Goal: Check status: Check status

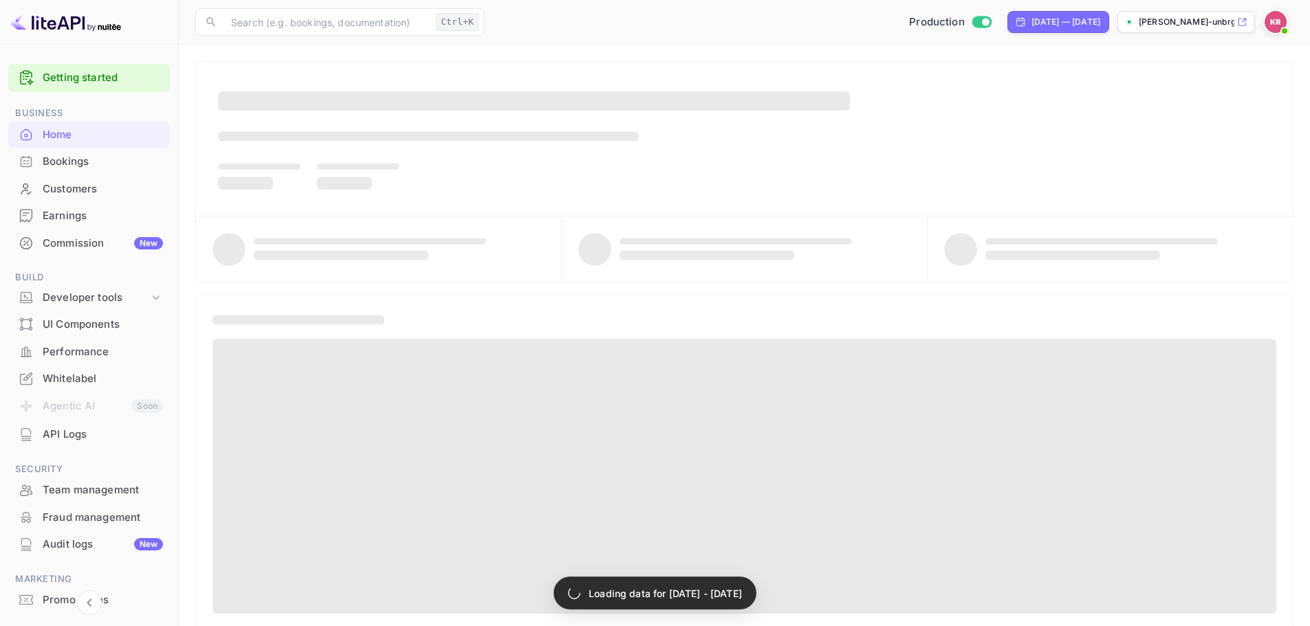
click at [111, 155] on div "Bookings" at bounding box center [103, 162] width 120 height 16
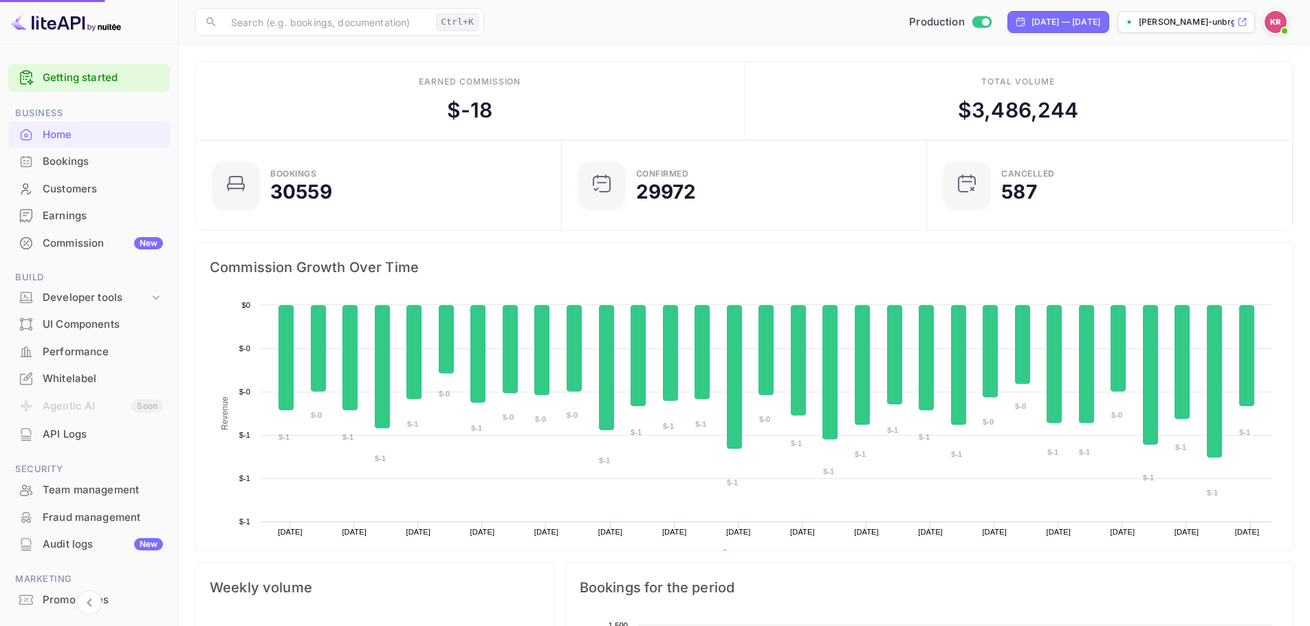
scroll to position [213, 347]
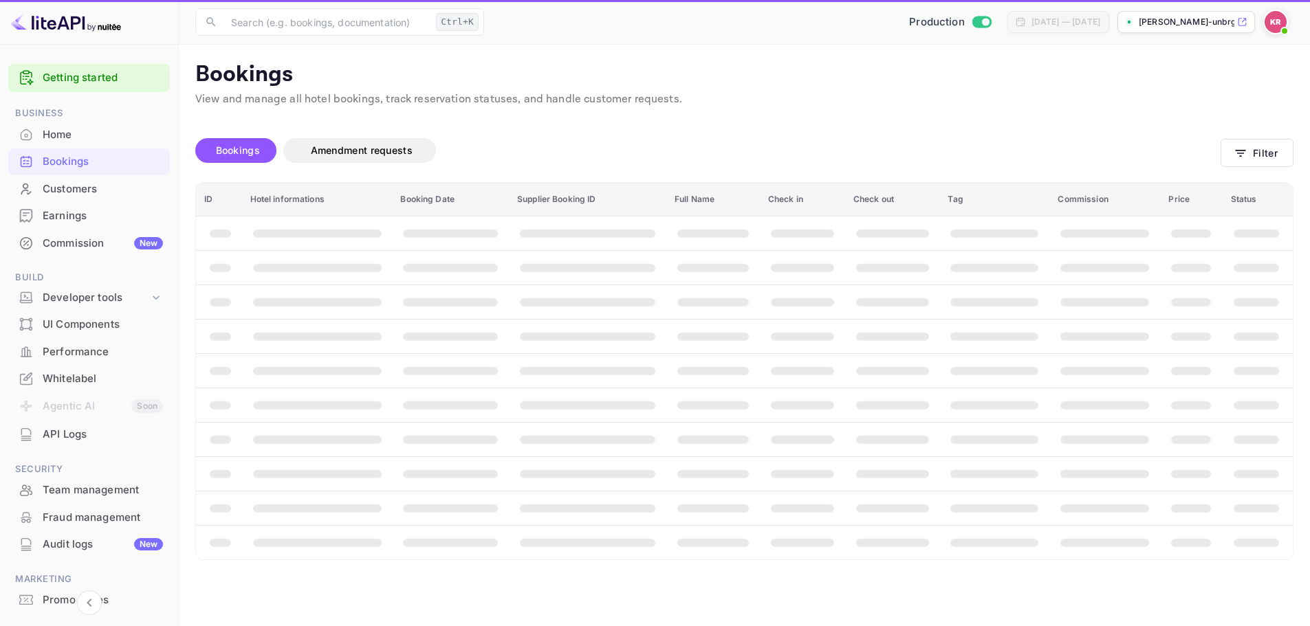
click at [91, 157] on div "Bookings" at bounding box center [103, 162] width 120 height 16
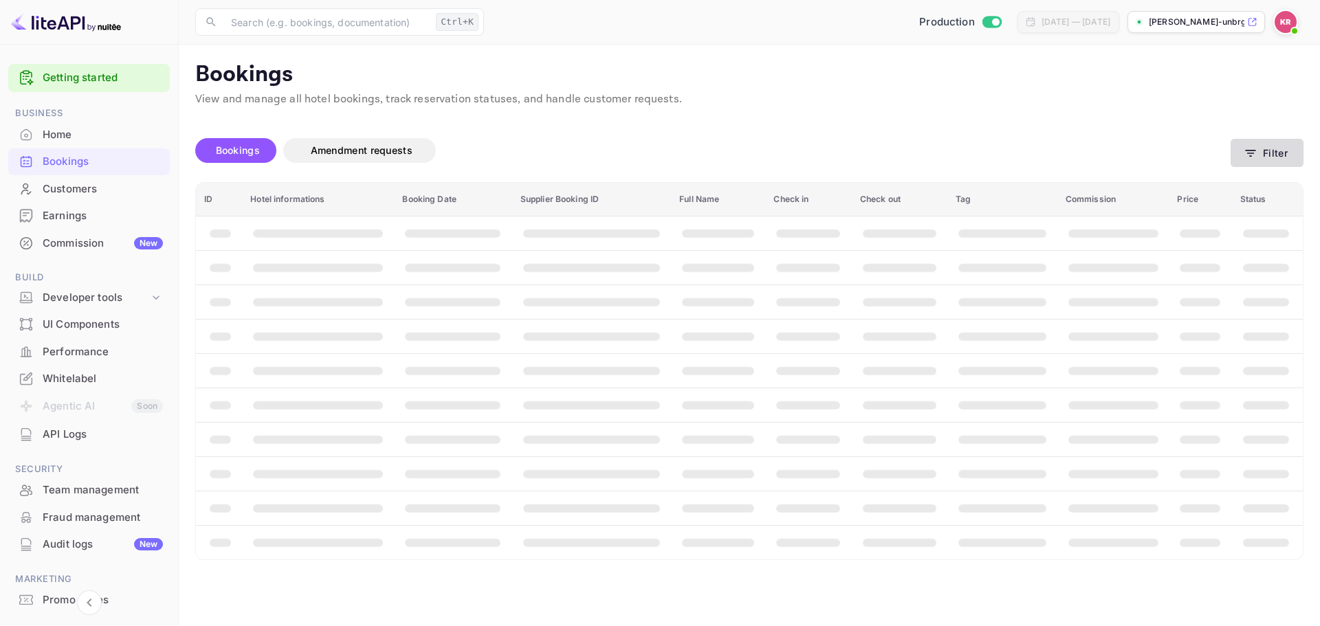
click at [1280, 160] on button "Filter" at bounding box center [1267, 153] width 73 height 28
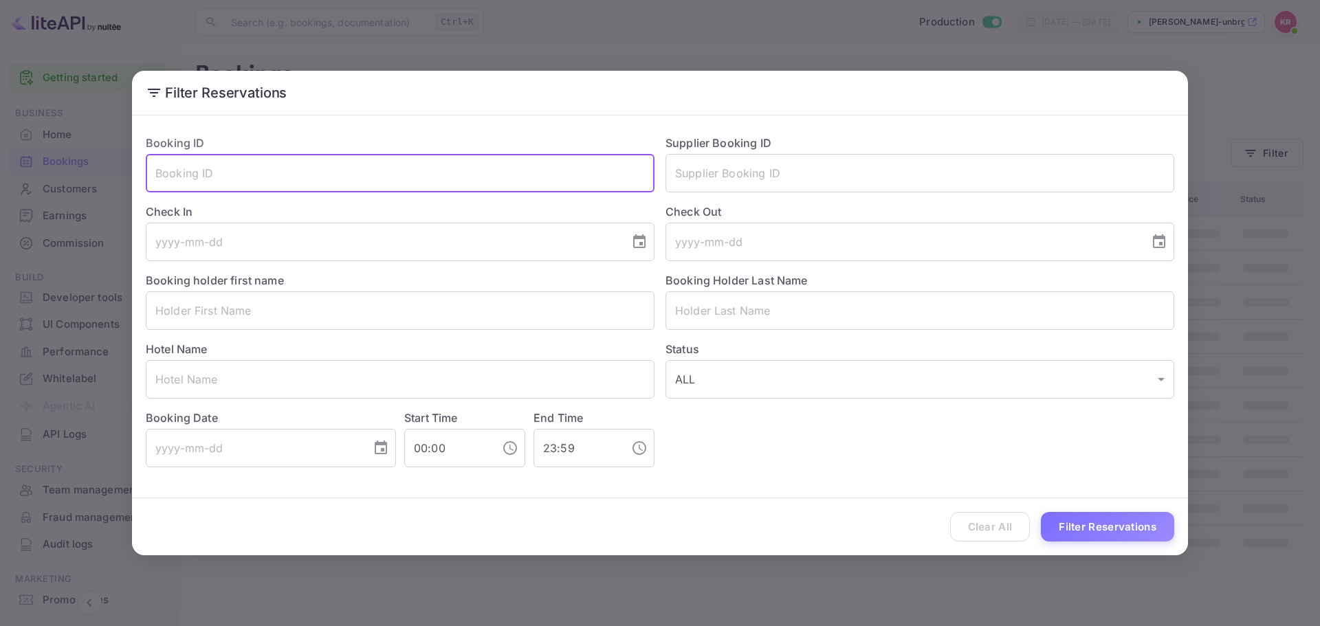
click at [462, 187] on input "text" at bounding box center [400, 173] width 509 height 39
paste input "H8TKQ5OgD"
type input "H8TKQ5OgD"
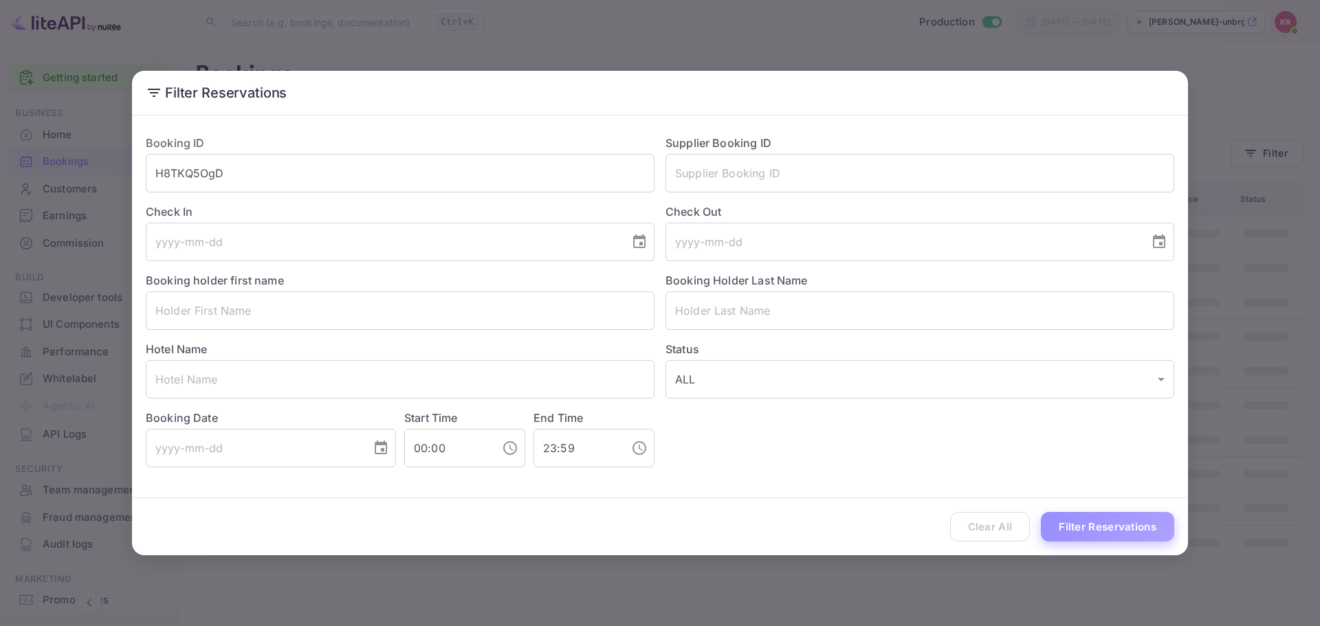
click at [1088, 516] on button "Filter Reservations" at bounding box center [1107, 527] width 133 height 30
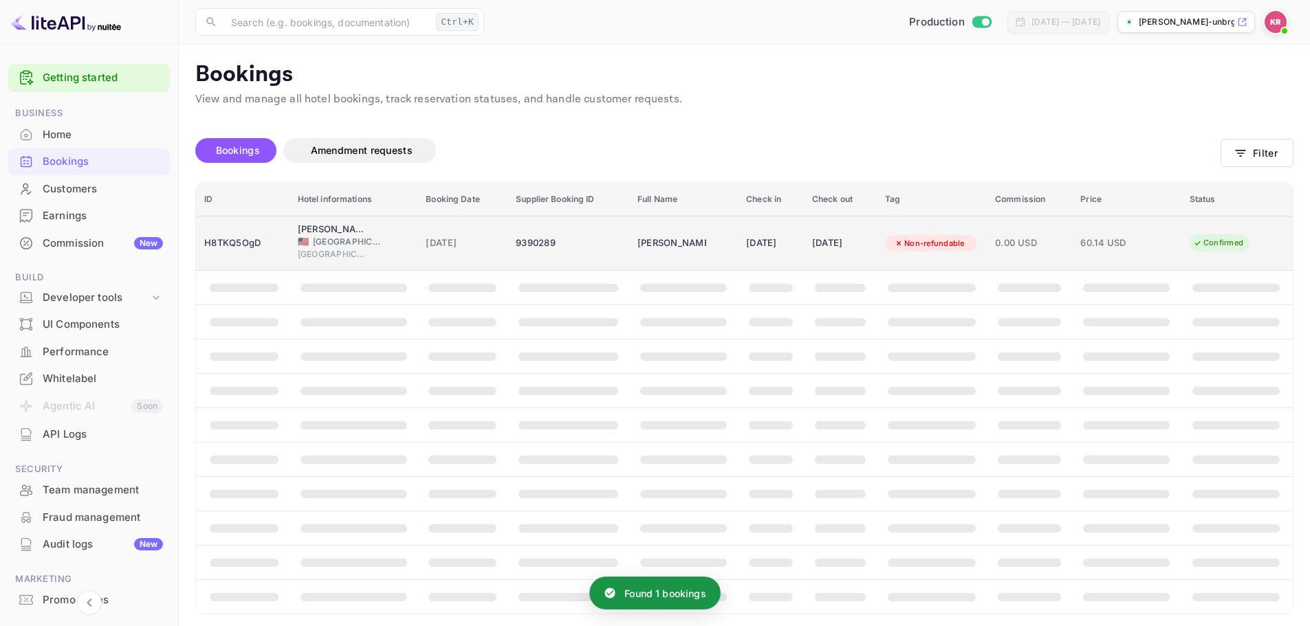
click at [373, 246] on span "[GEOGRAPHIC_DATA]" at bounding box center [347, 242] width 69 height 12
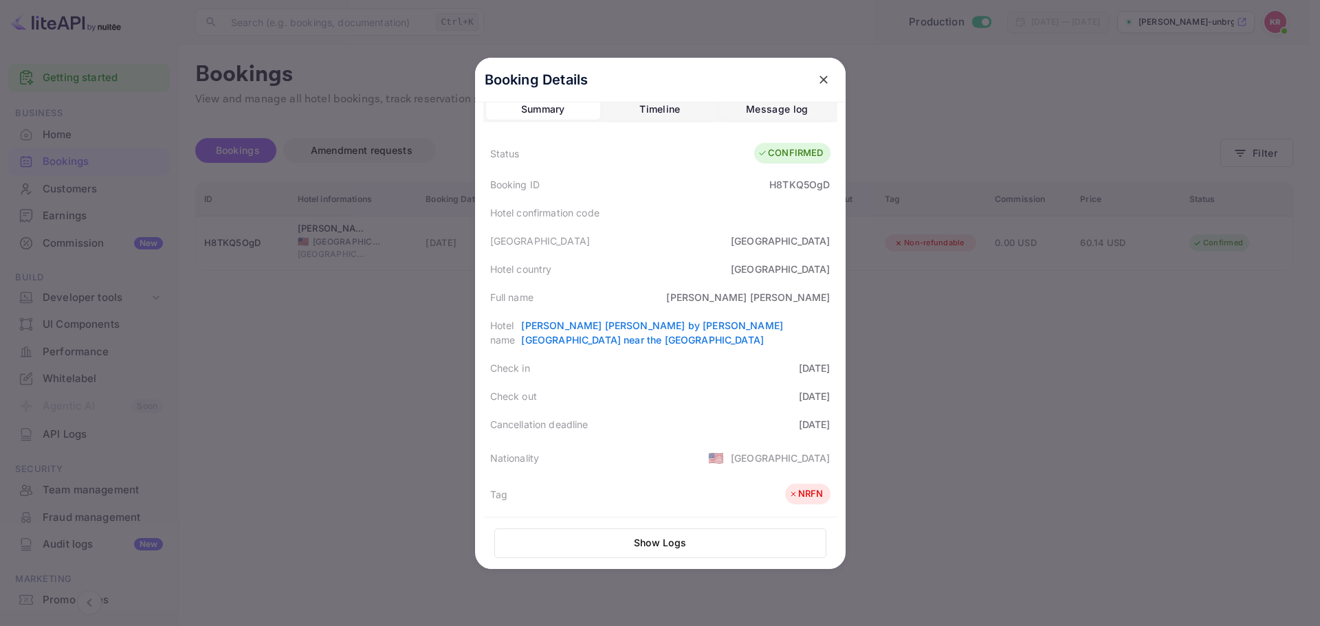
scroll to position [0, 0]
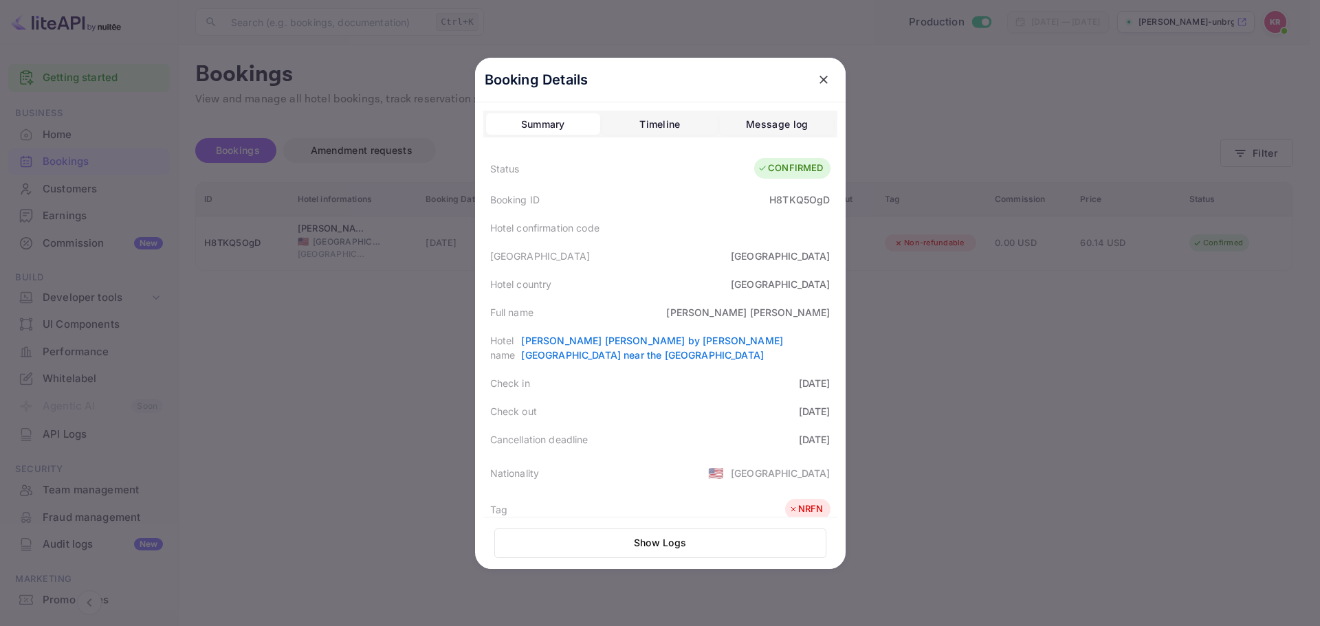
click at [578, 524] on div "Show Logs" at bounding box center [660, 543] width 354 height 52
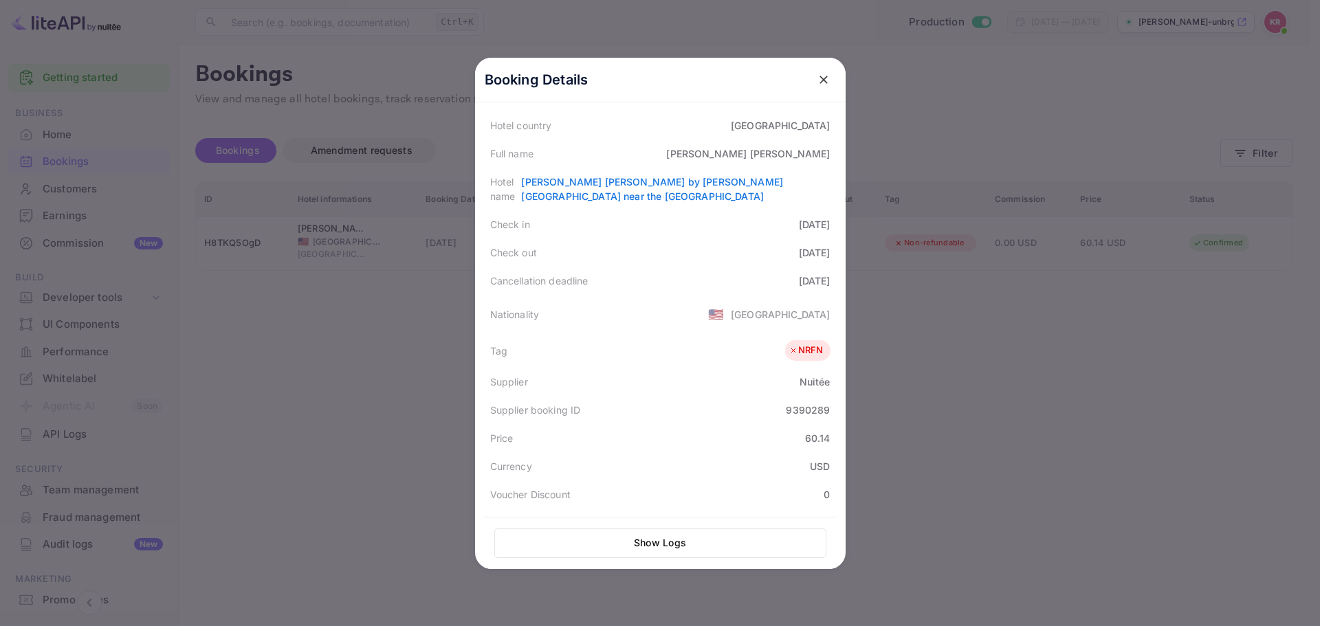
scroll to position [69, 0]
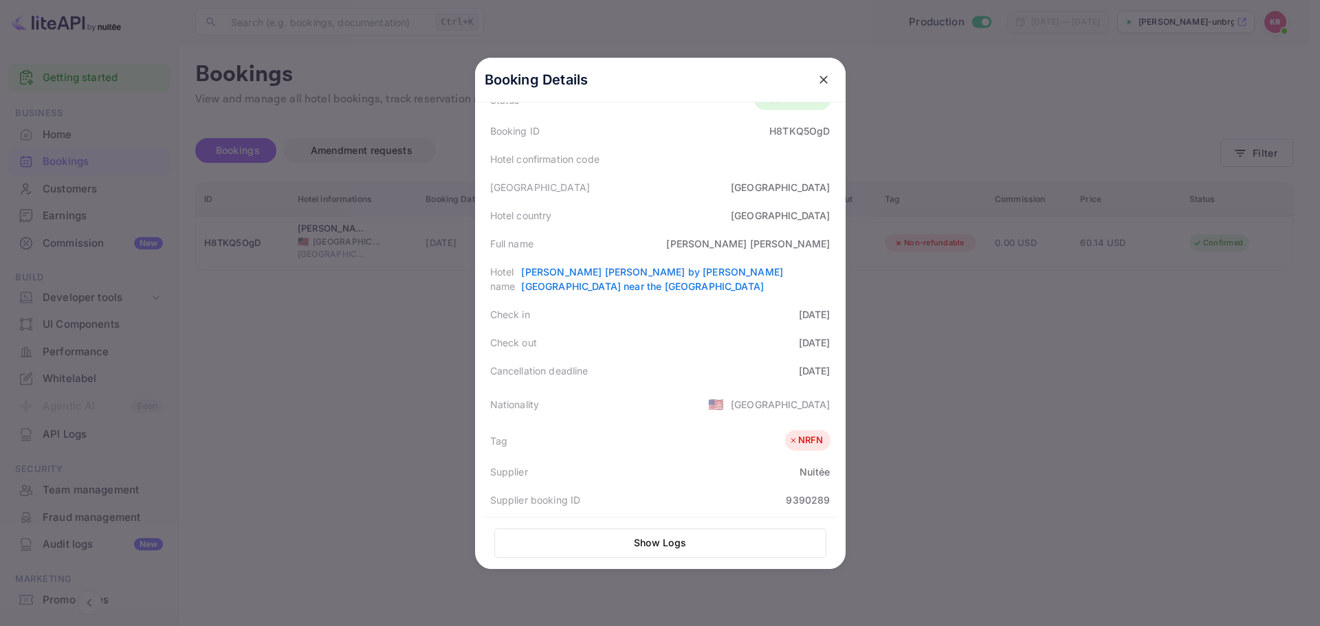
click at [140, 375] on div at bounding box center [660, 313] width 1320 height 626
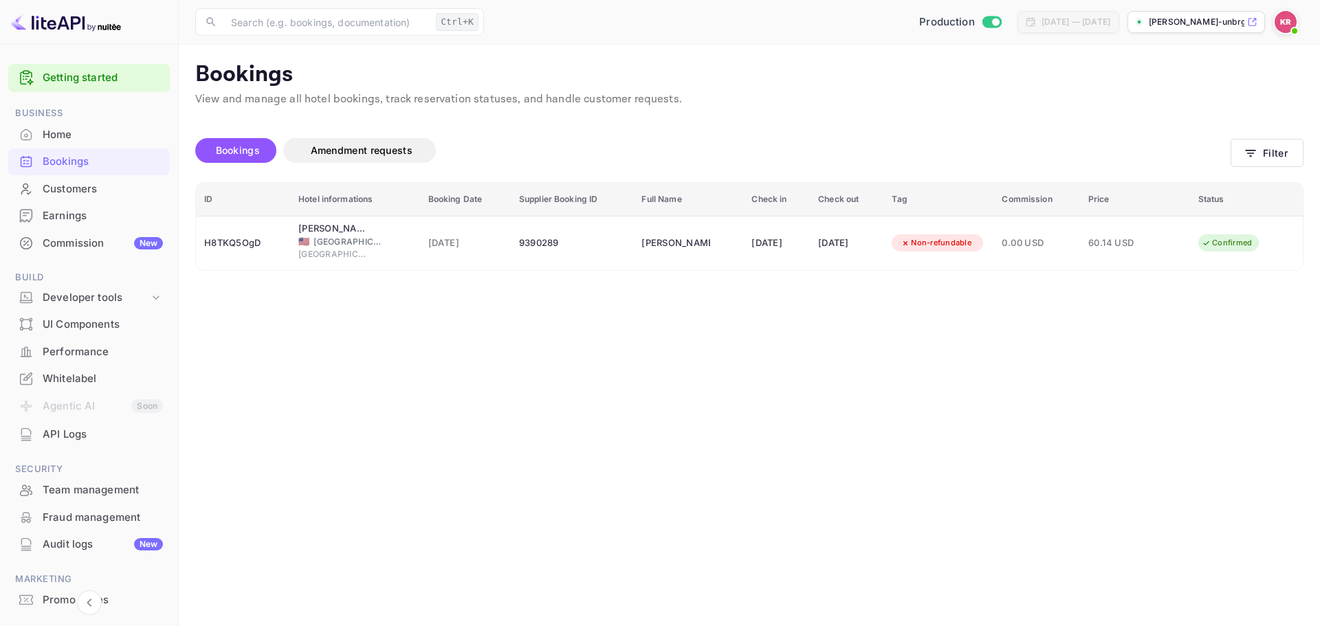
drag, startPoint x: 192, startPoint y: 374, endPoint x: 194, endPoint y: 364, distance: 10.5
click at [193, 375] on main "Bookings View and manage all hotel bookings, track reservation statuses, and ha…" at bounding box center [749, 336] width 1141 height 582
